Goal: Information Seeking & Learning: Learn about a topic

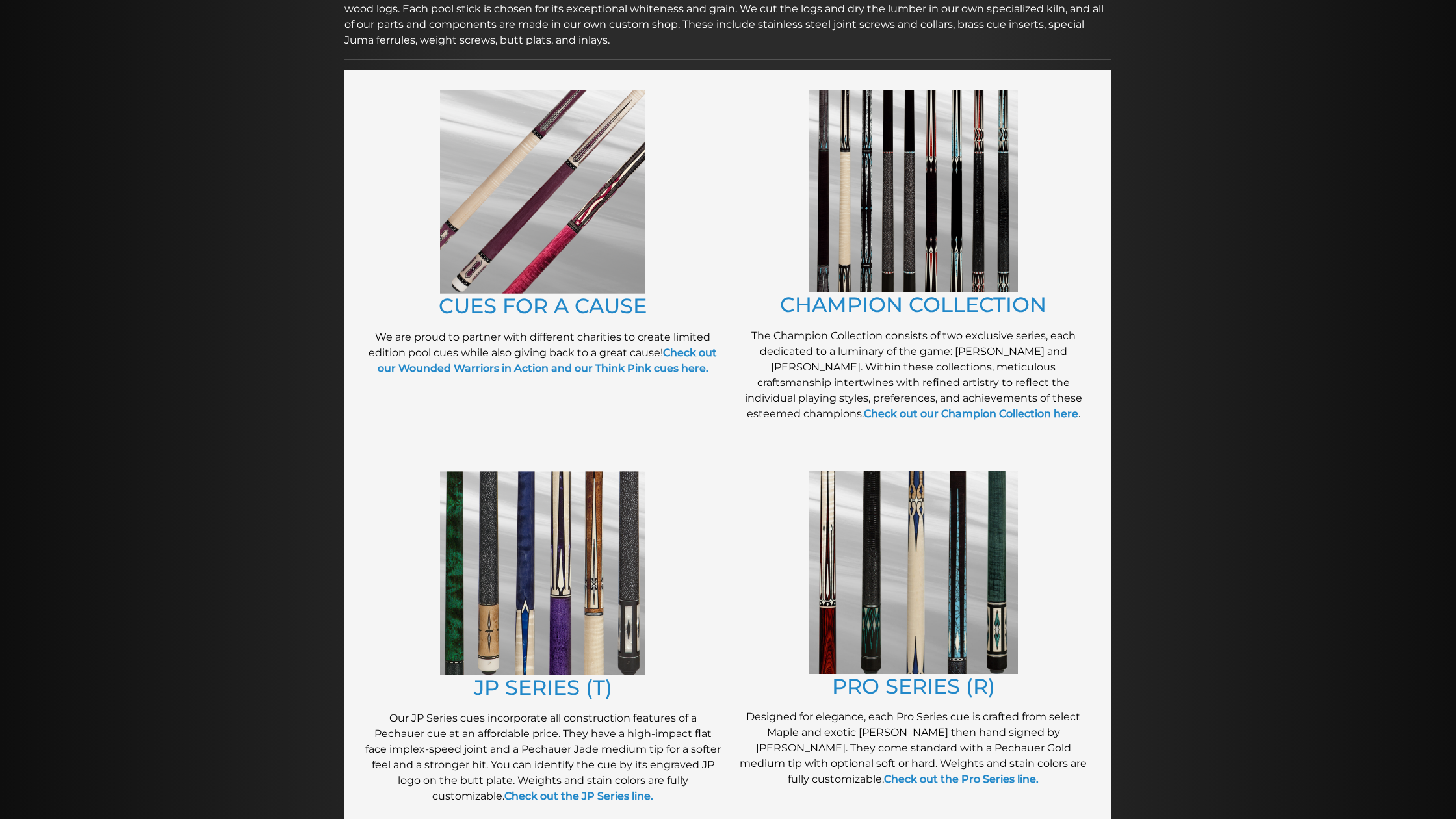
scroll to position [243, 0]
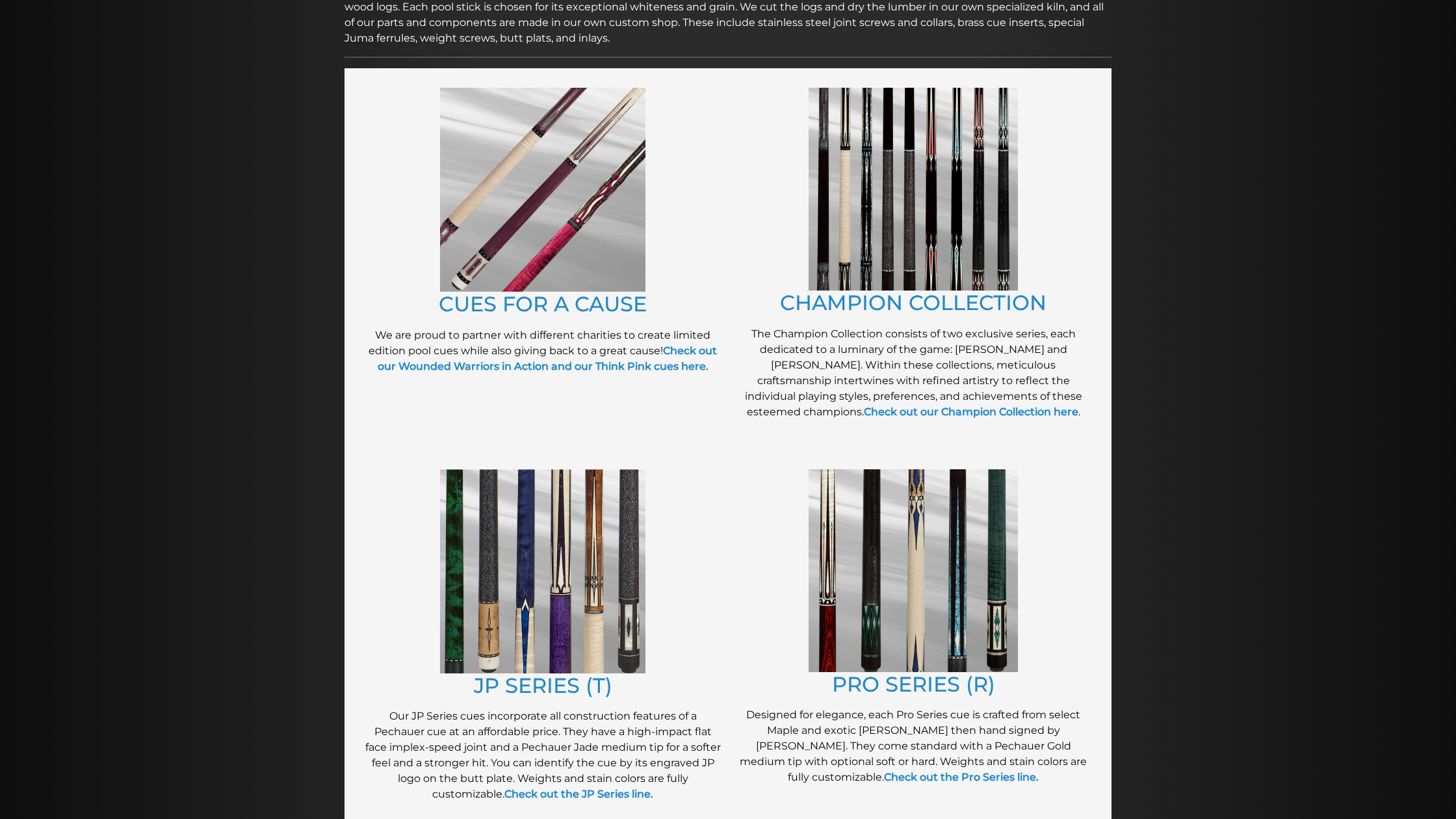
click at [917, 558] on img at bounding box center [913, 570] width 209 height 203
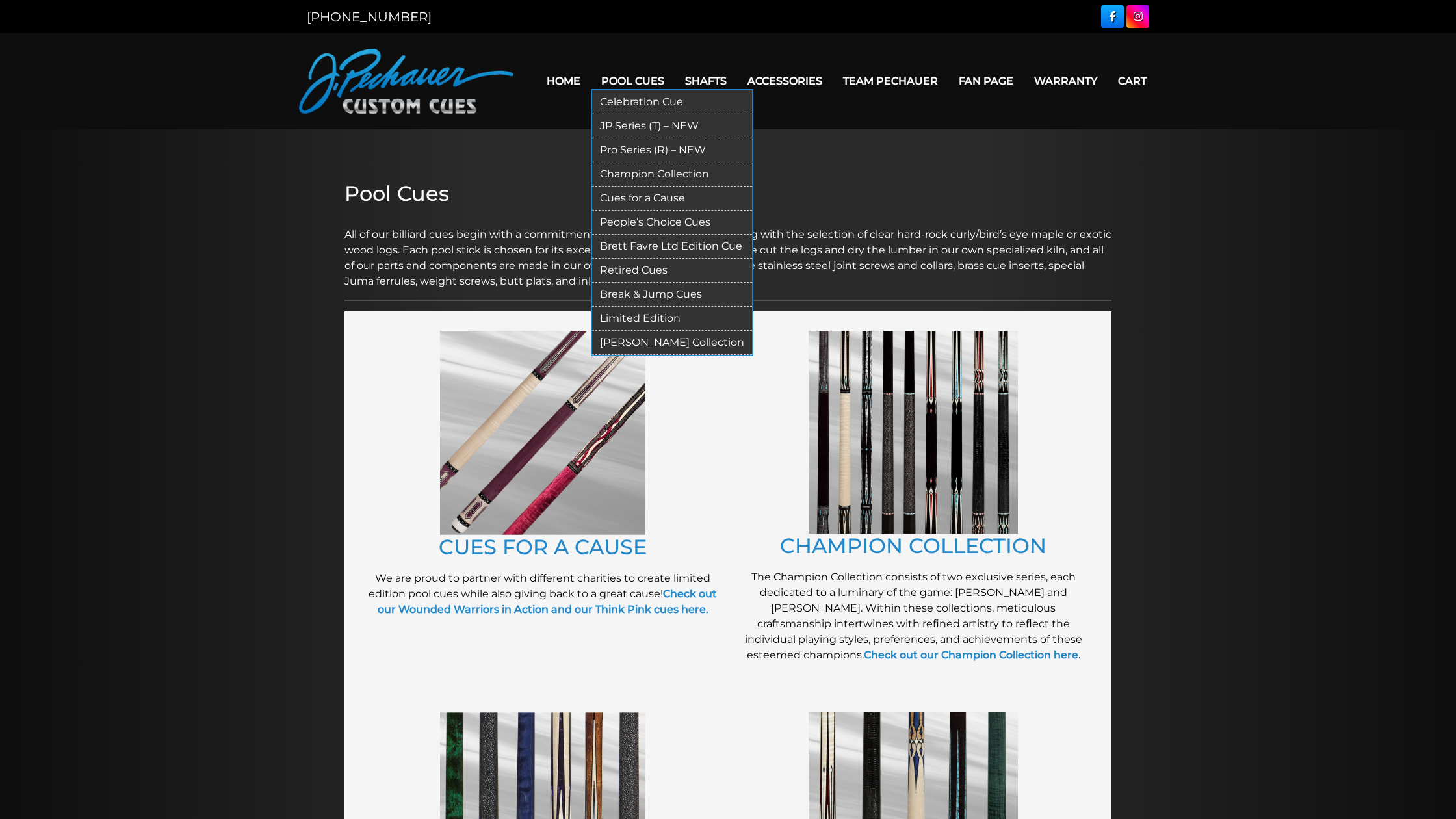
scroll to position [0, 0]
click at [640, 147] on link "Pro Series (R) – NEW" at bounding box center [672, 151] width 160 height 24
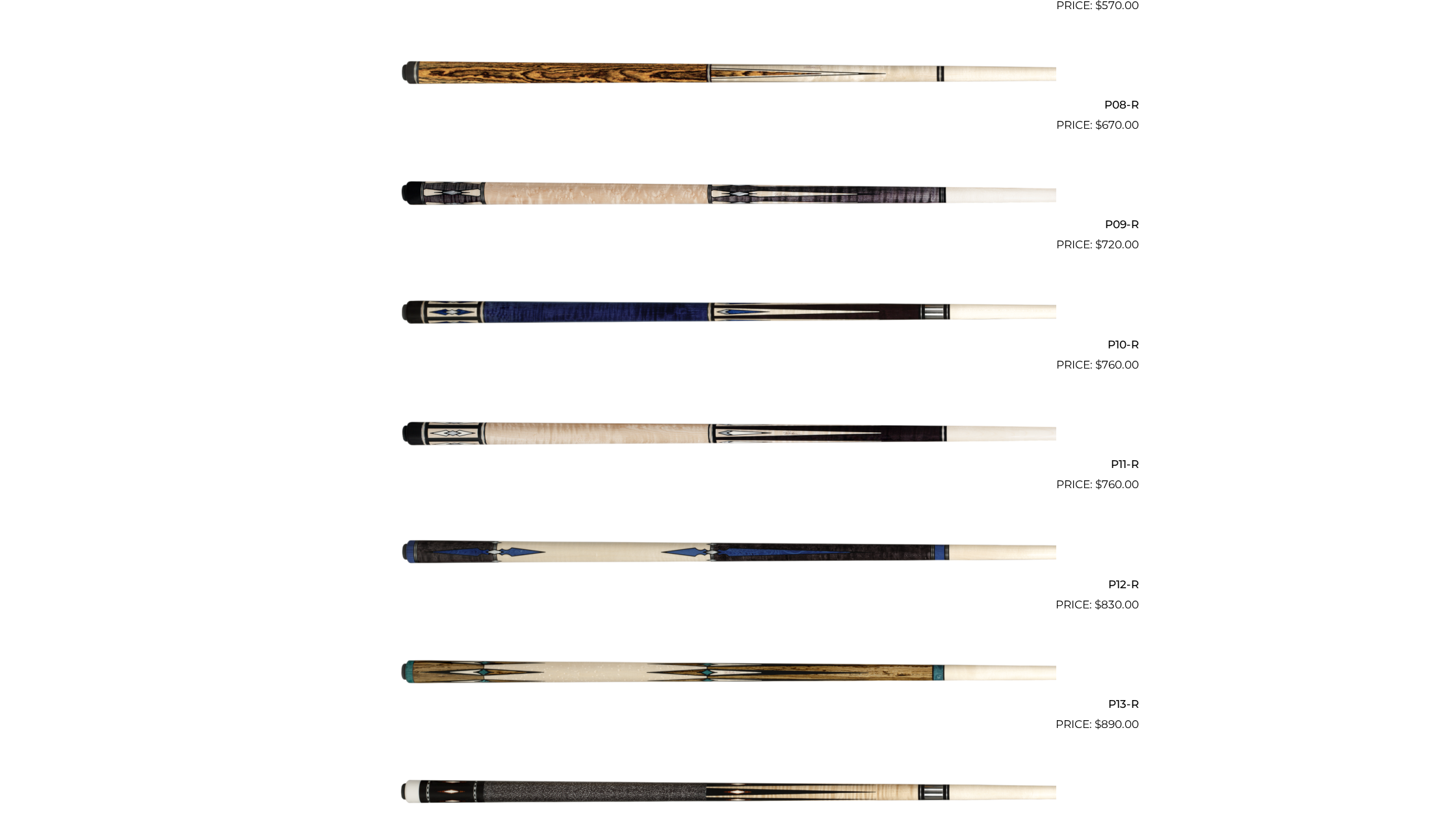
scroll to position [1181, 0]
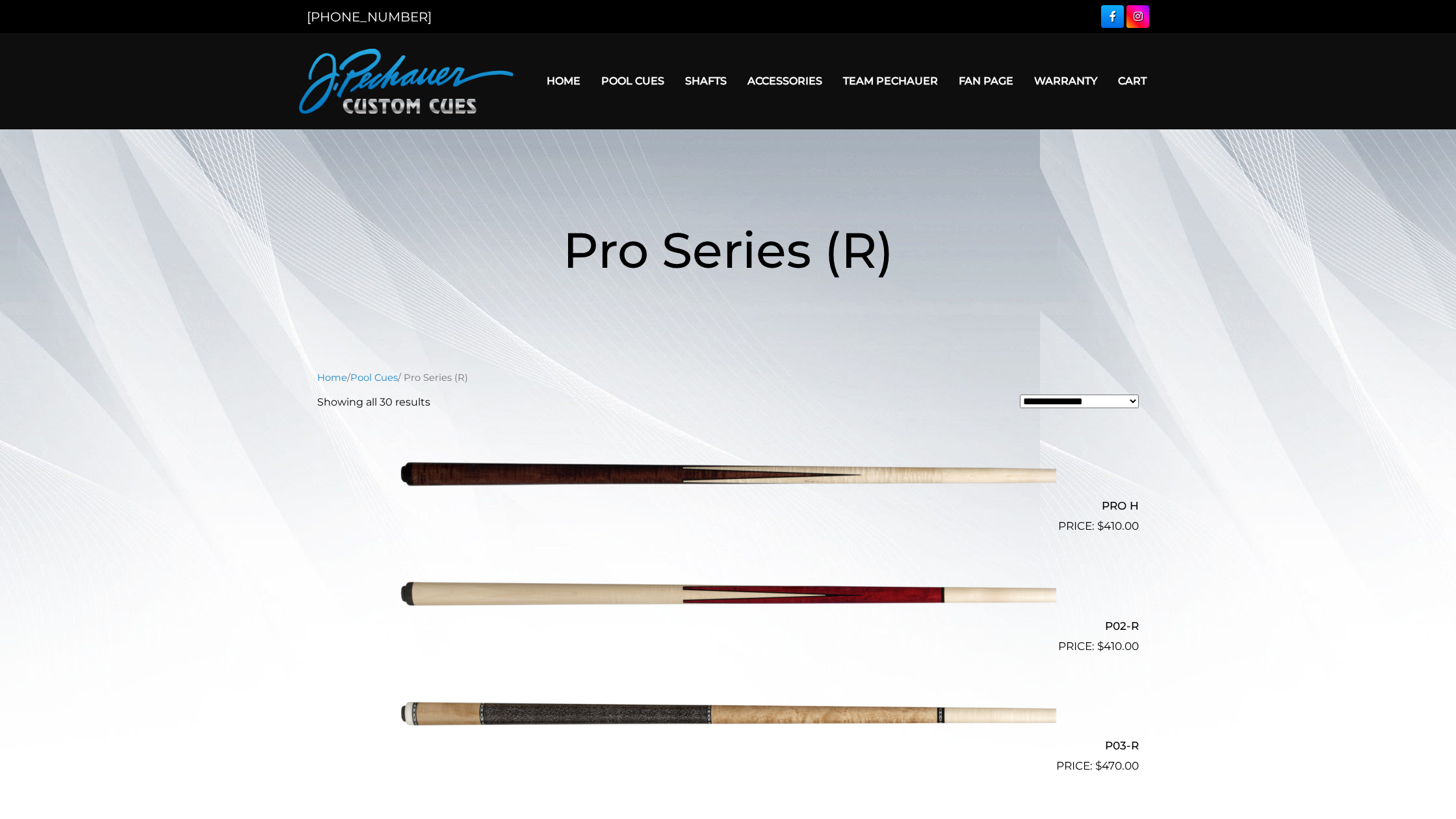
click at [552, 76] on link "Home" at bounding box center [563, 81] width 55 height 33
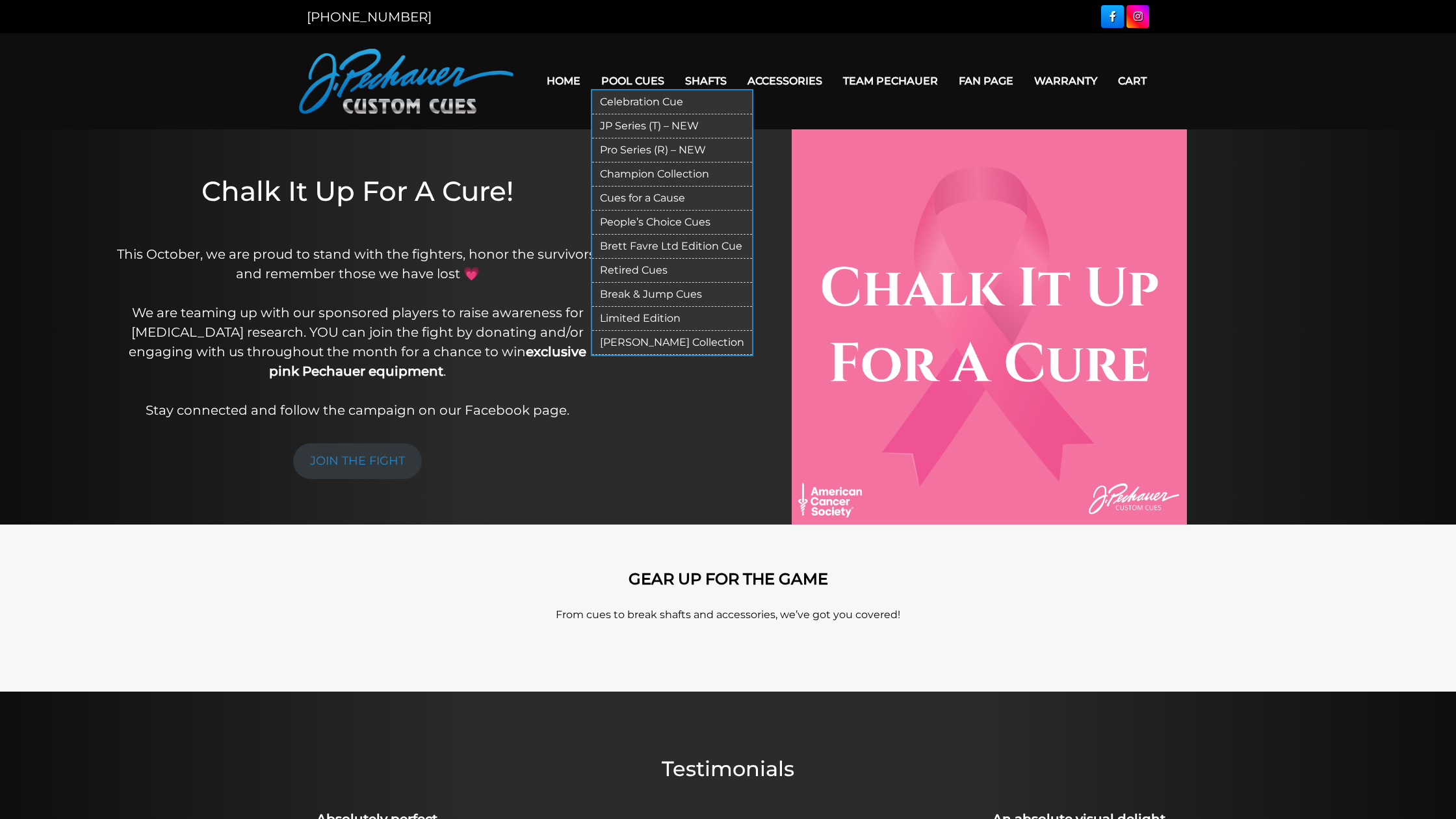
click at [623, 77] on link "Pool Cues" at bounding box center [632, 81] width 84 height 33
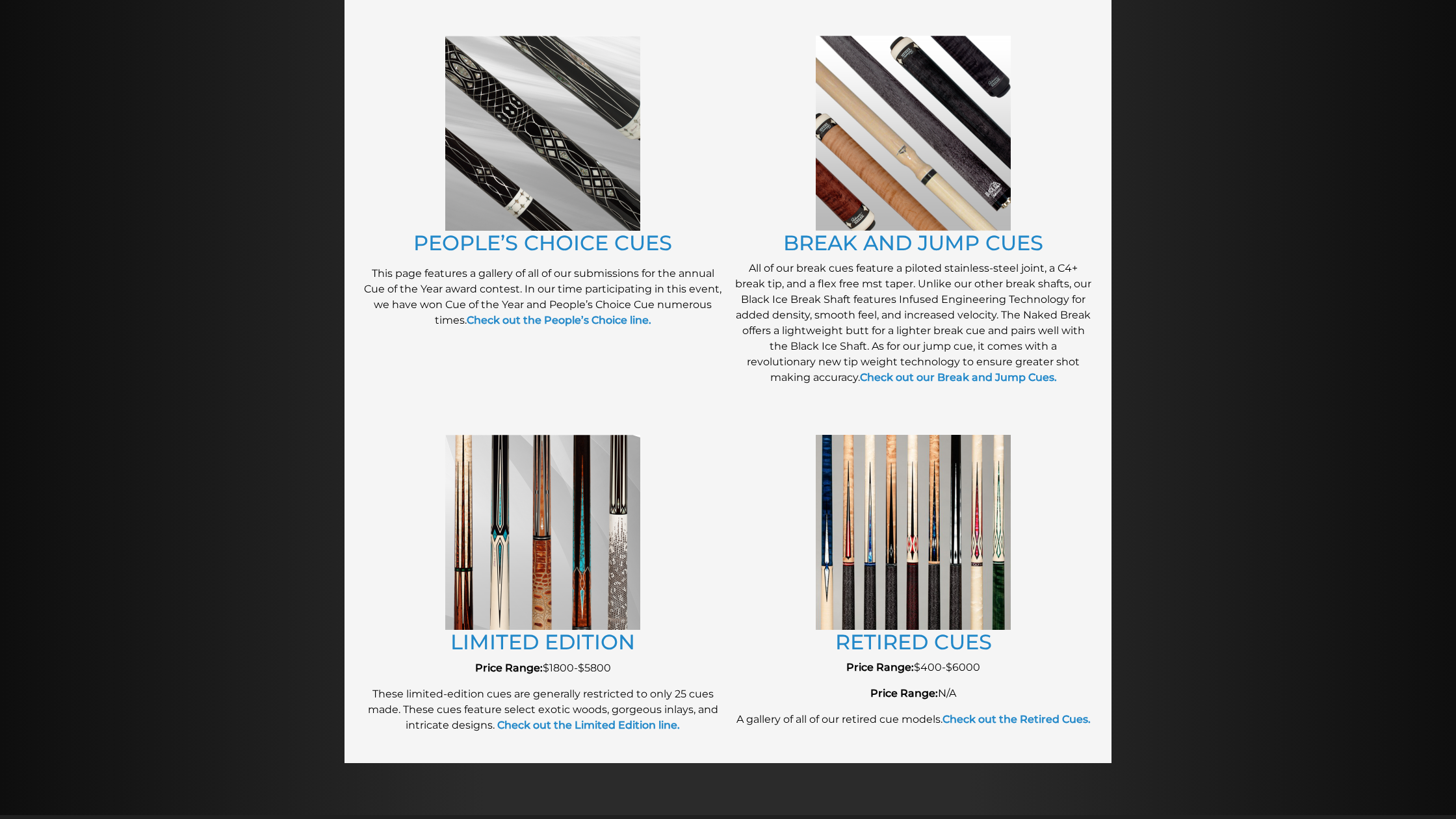
scroll to position [1184, 0]
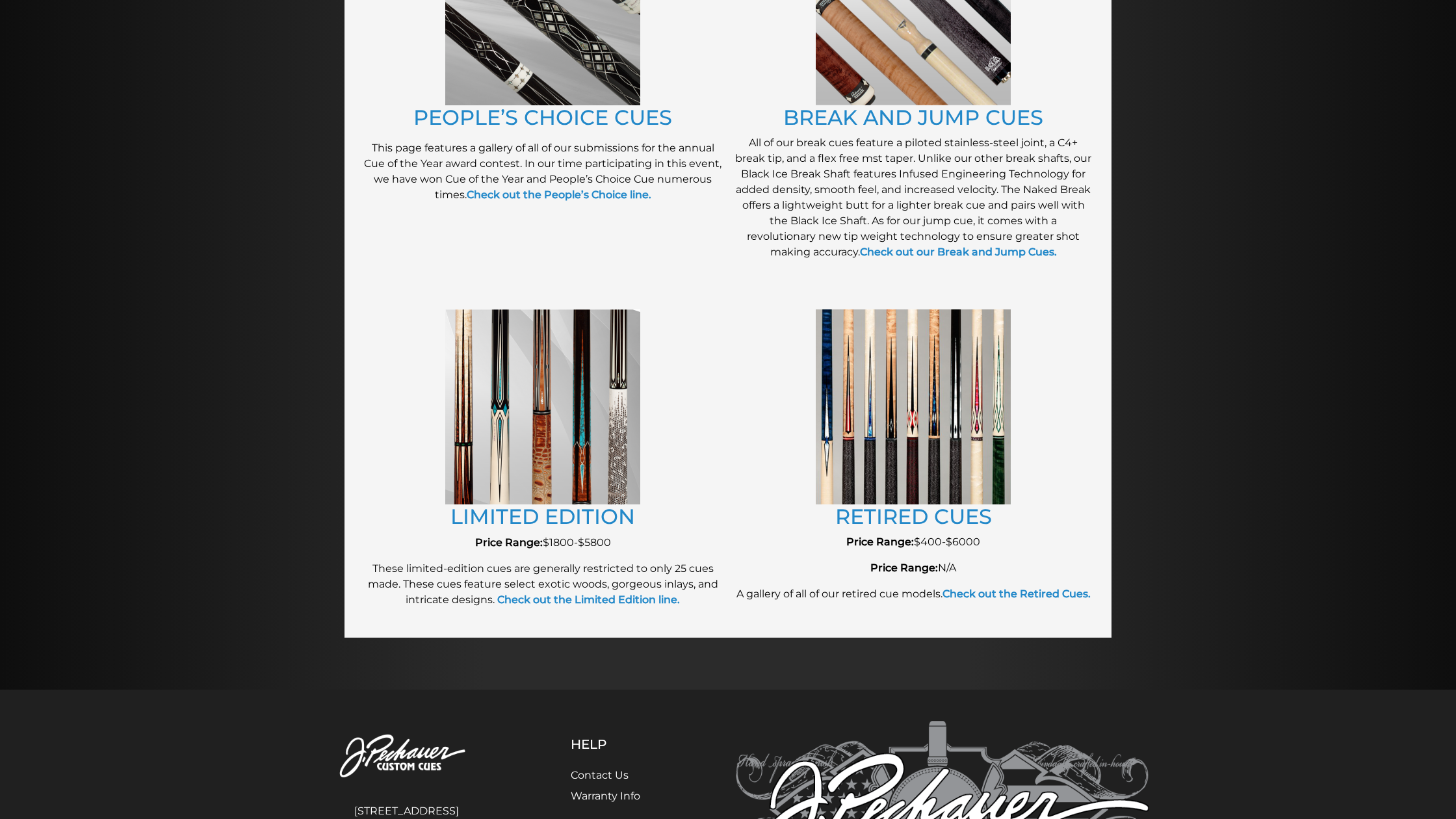
click at [941, 337] on img at bounding box center [913, 406] width 195 height 194
click at [931, 514] on link "RETIRED CUES" at bounding box center [913, 517] width 157 height 25
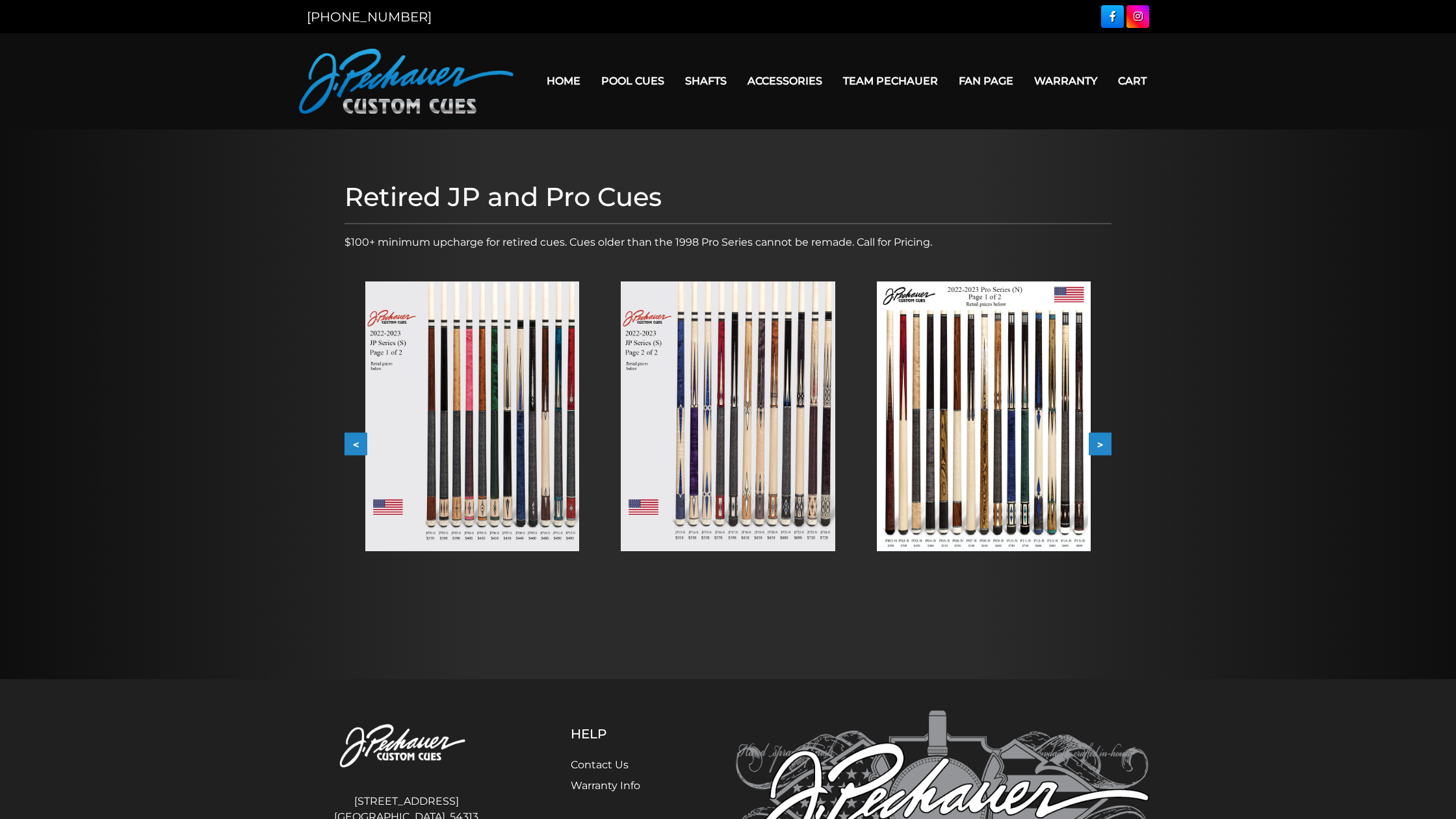
click at [1004, 373] on img at bounding box center [984, 416] width 214 height 270
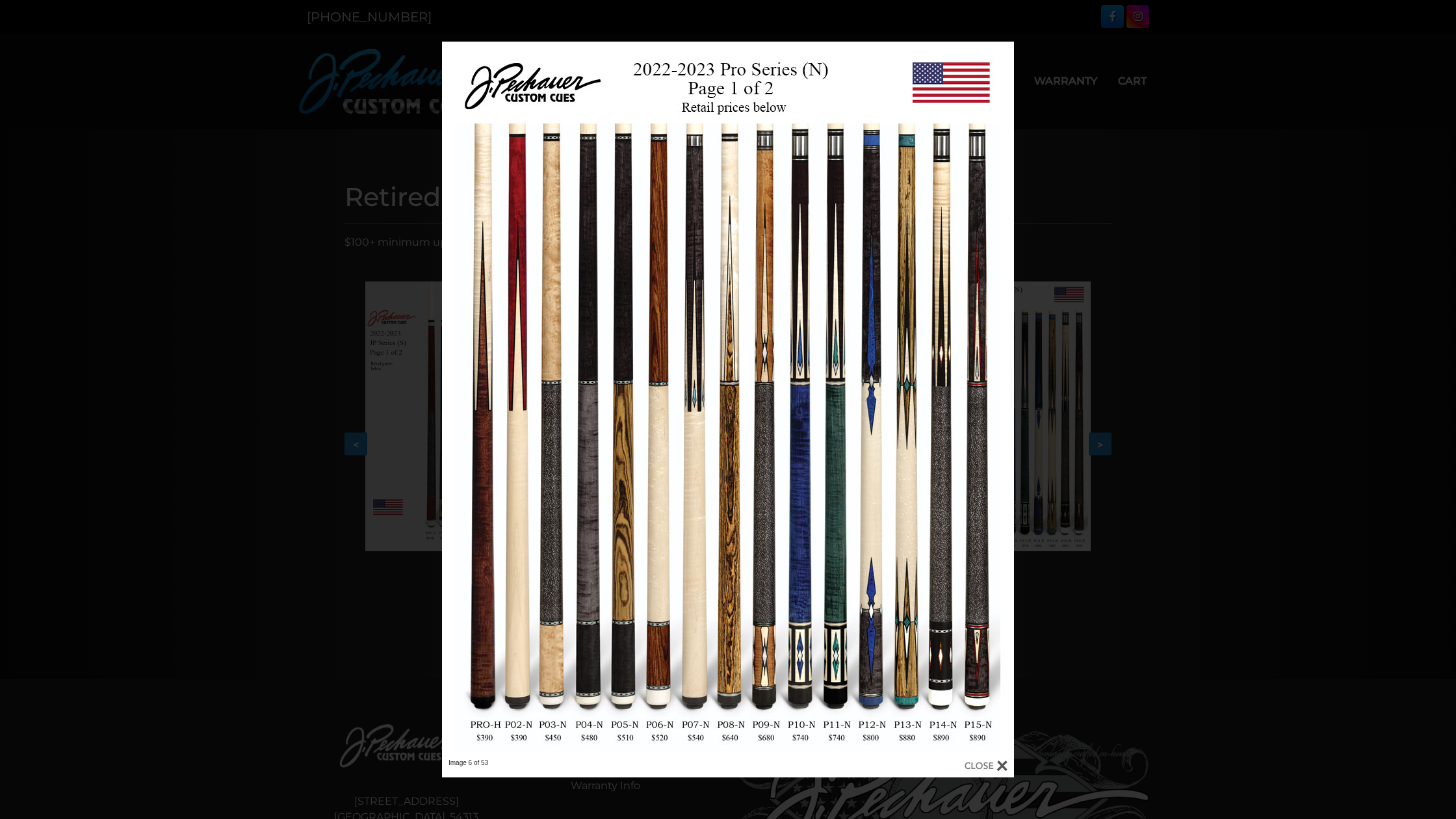
scroll to position [3, 0]
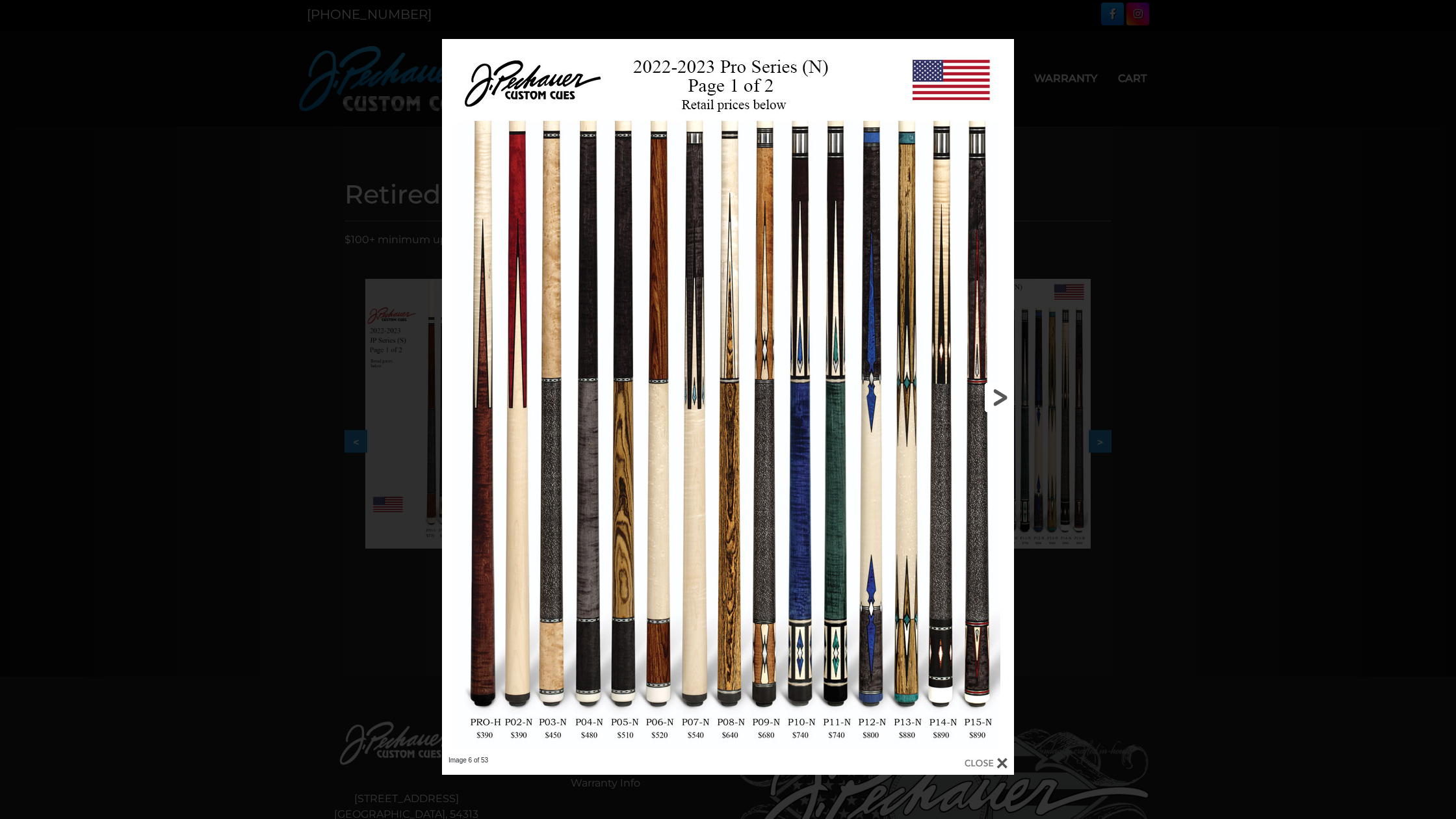
click at [994, 396] on link at bounding box center [885, 397] width 258 height 717
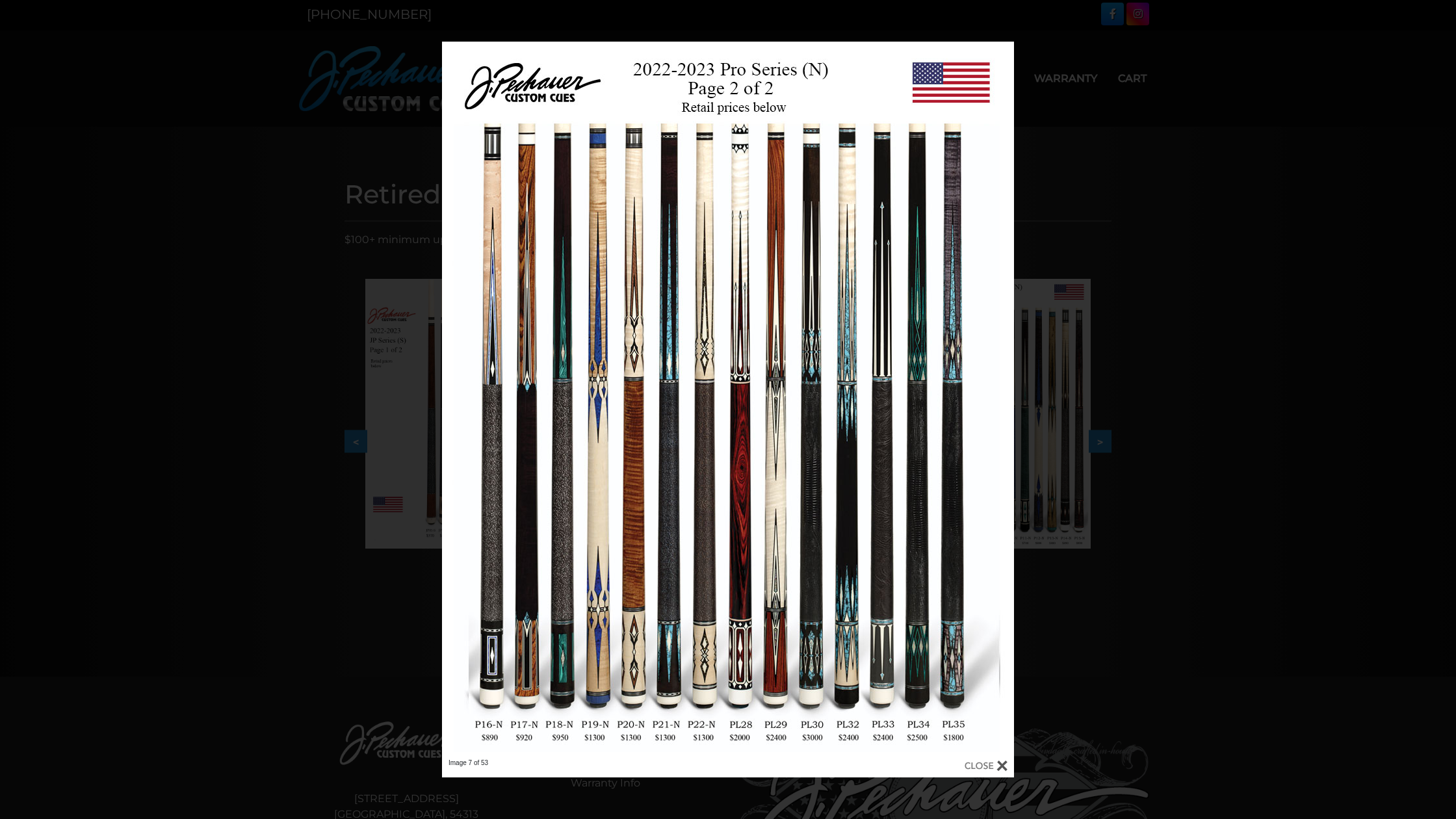
scroll to position [0, 0]
